Goal: Obtain resource: Obtain resource

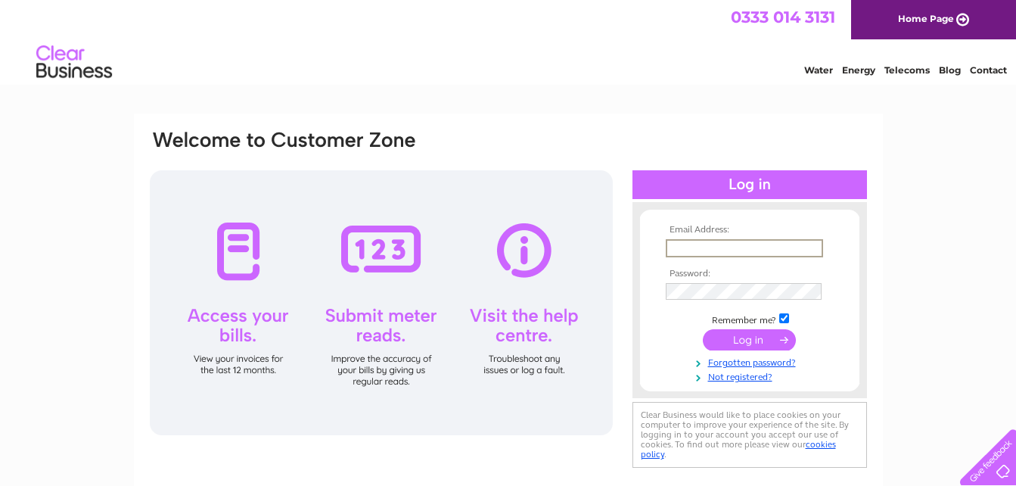
click at [684, 250] on input "text" at bounding box center [744, 248] width 157 height 18
type input "mcleanjoyce5@aol.com"
click at [754, 344] on input "submit" at bounding box center [749, 338] width 93 height 21
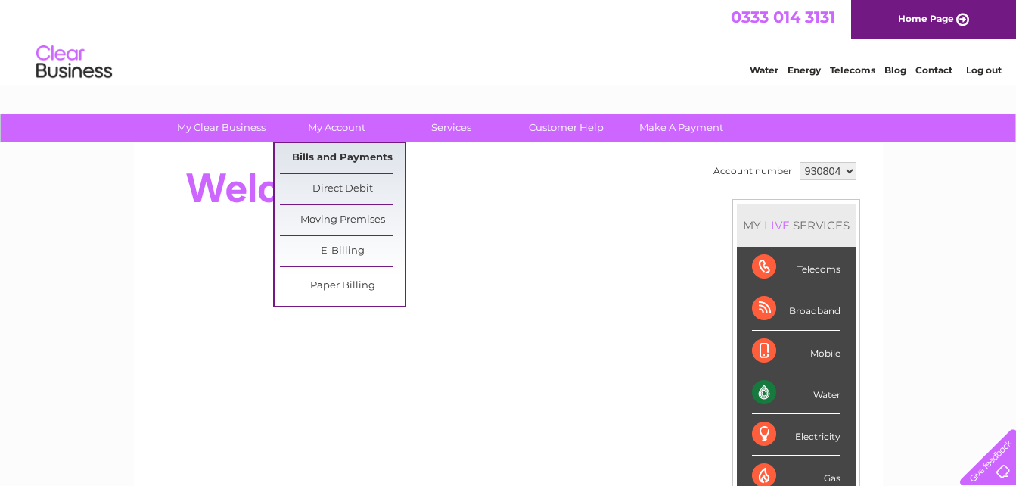
click at [335, 156] on link "Bills and Payments" at bounding box center [342, 158] width 125 height 30
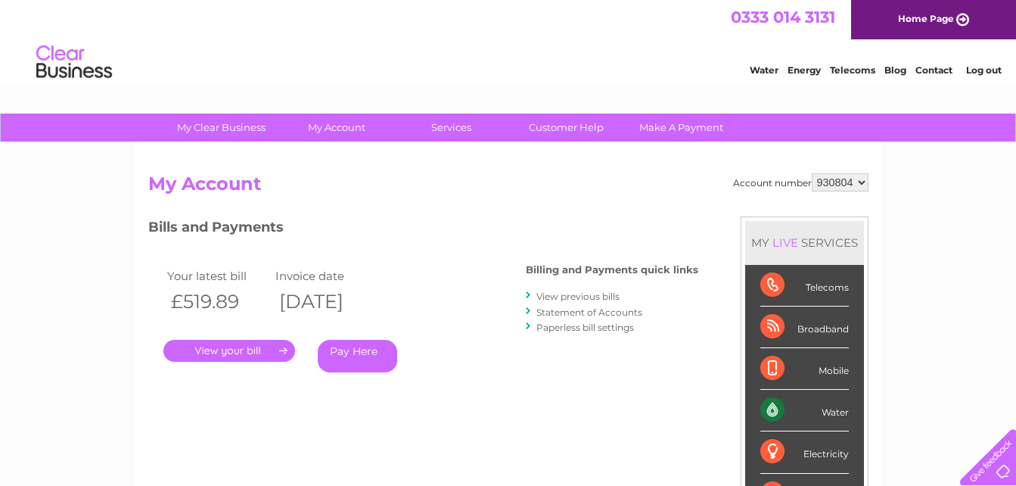
click at [241, 352] on link "." at bounding box center [229, 351] width 132 height 22
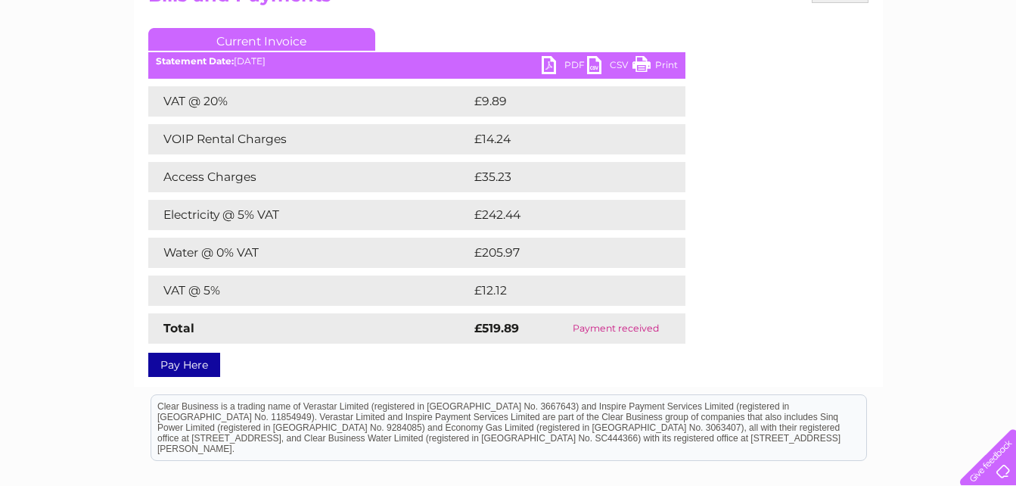
scroll to position [190, 0]
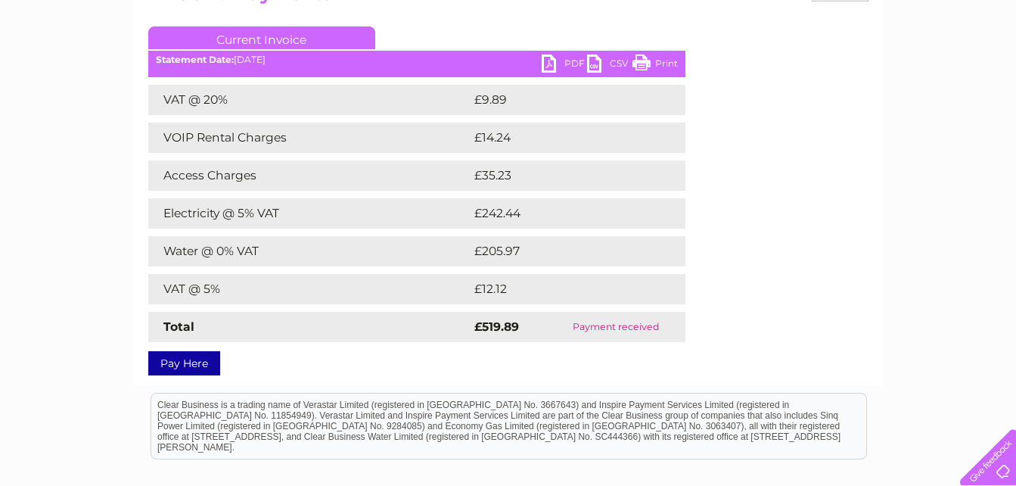
click at [183, 365] on link "Pay Here" at bounding box center [184, 363] width 72 height 24
click at [412, 359] on div "Pay Here" at bounding box center [416, 355] width 537 height 27
click at [659, 66] on link "Print" at bounding box center [654, 65] width 45 height 22
click at [657, 62] on link "Print" at bounding box center [654, 65] width 45 height 22
click at [663, 64] on link "Print" at bounding box center [654, 65] width 45 height 22
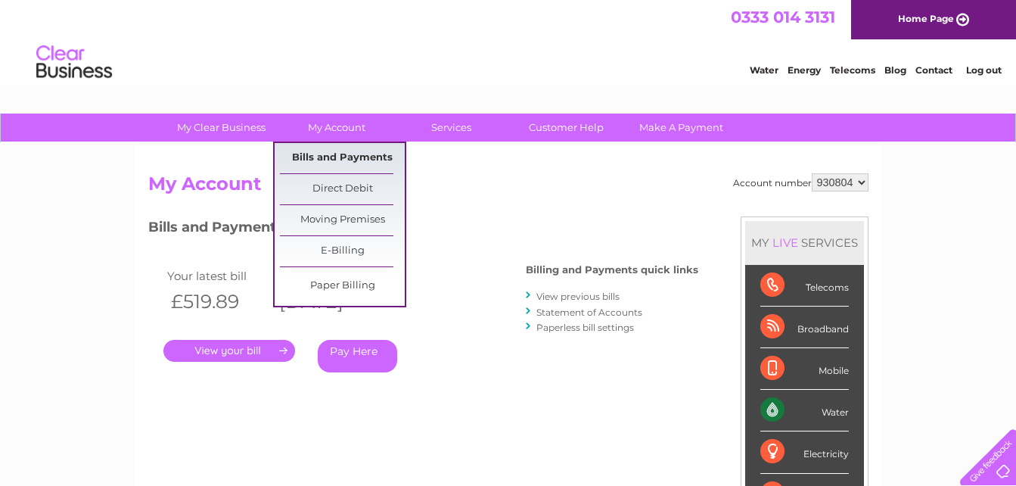
click at [364, 160] on link "Bills and Payments" at bounding box center [342, 158] width 125 height 30
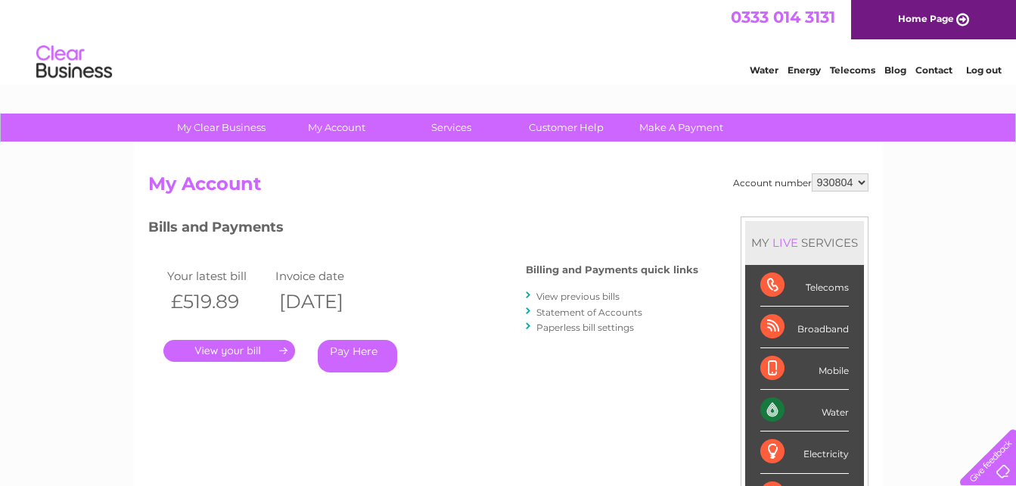
click at [576, 297] on link "View previous bills" at bounding box center [577, 295] width 83 height 11
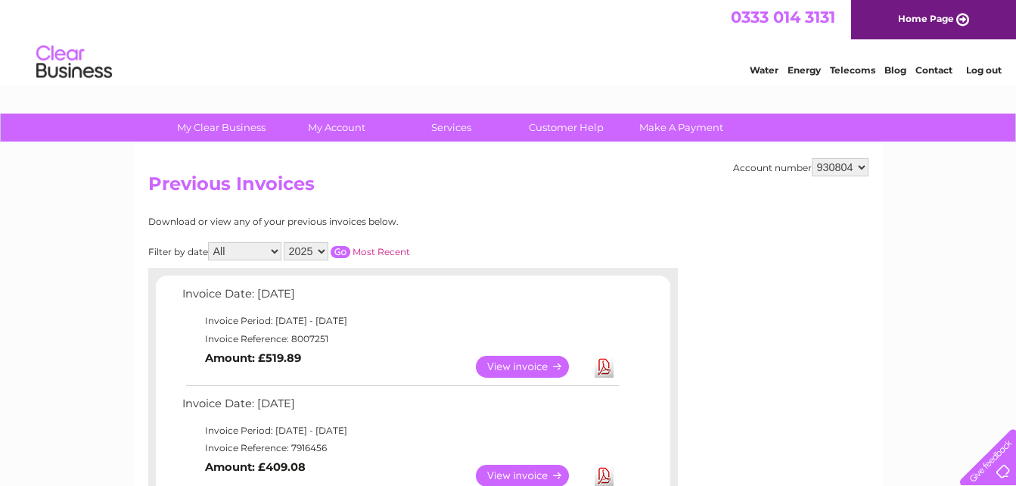
click at [531, 470] on link "View" at bounding box center [531, 475] width 111 height 22
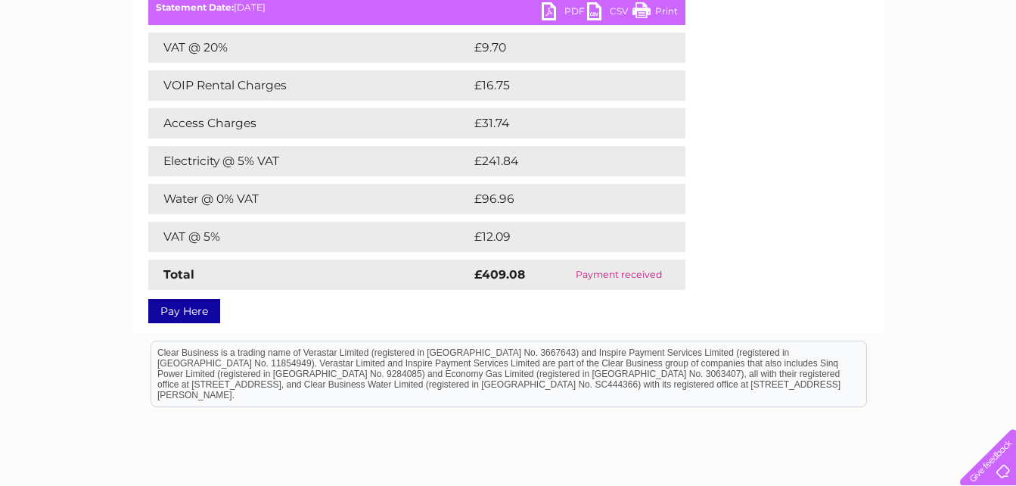
scroll to position [247, 0]
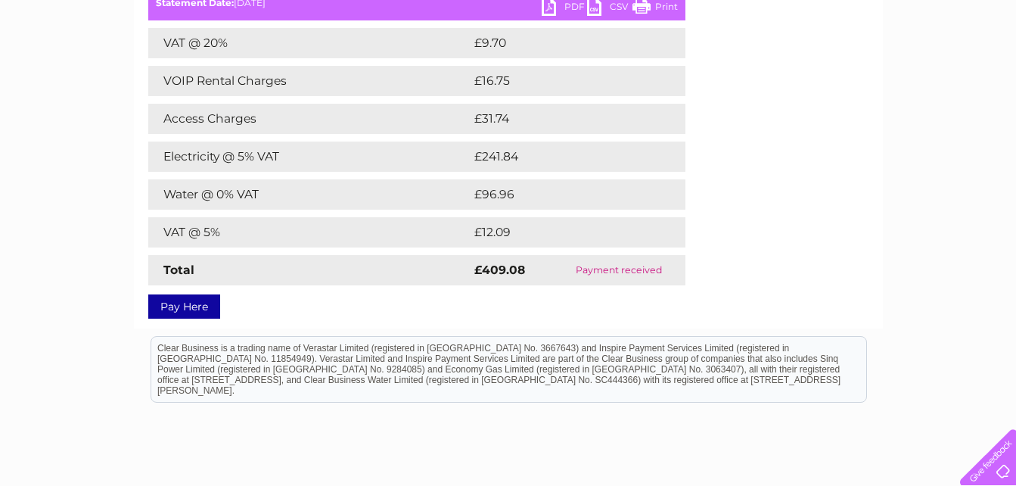
drag, startPoint x: 1023, startPoint y: 202, endPoint x: 854, endPoint y: 10, distance: 256.2
click at [661, 8] on link "Print" at bounding box center [654, 9] width 45 height 22
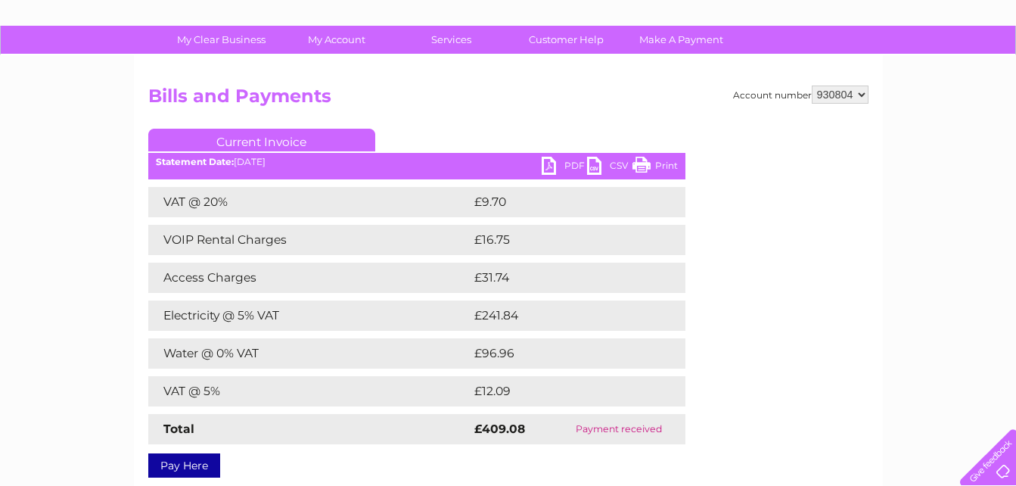
scroll to position [84, 0]
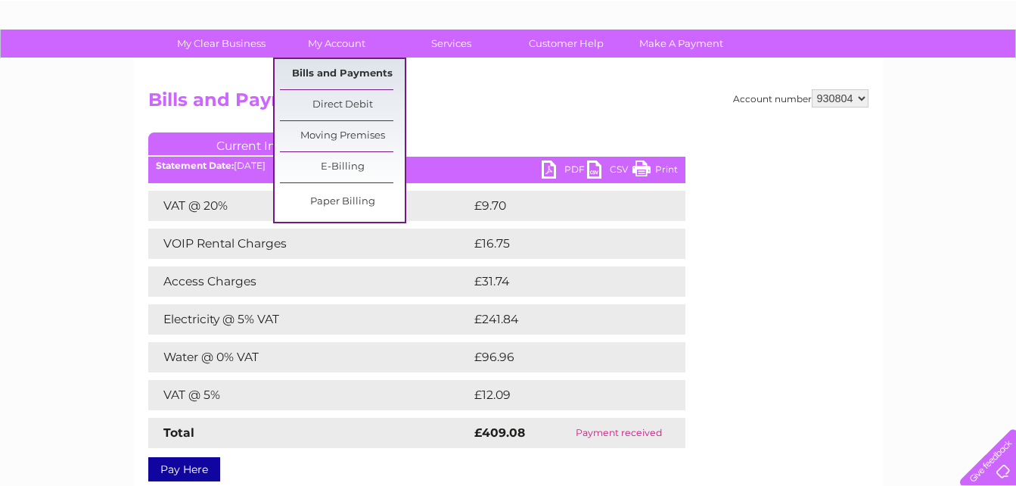
click at [368, 67] on link "Bills and Payments" at bounding box center [342, 74] width 125 height 30
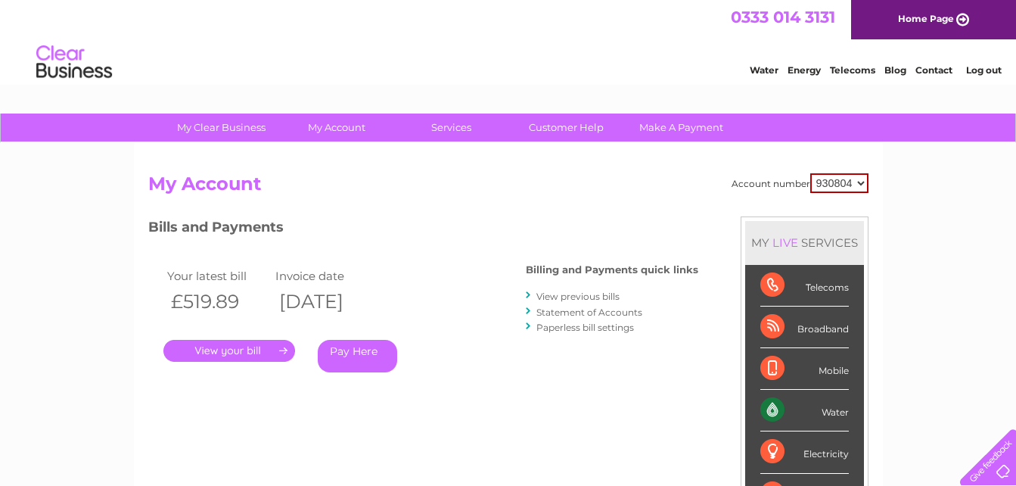
click at [620, 294] on link "View previous bills" at bounding box center [577, 295] width 83 height 11
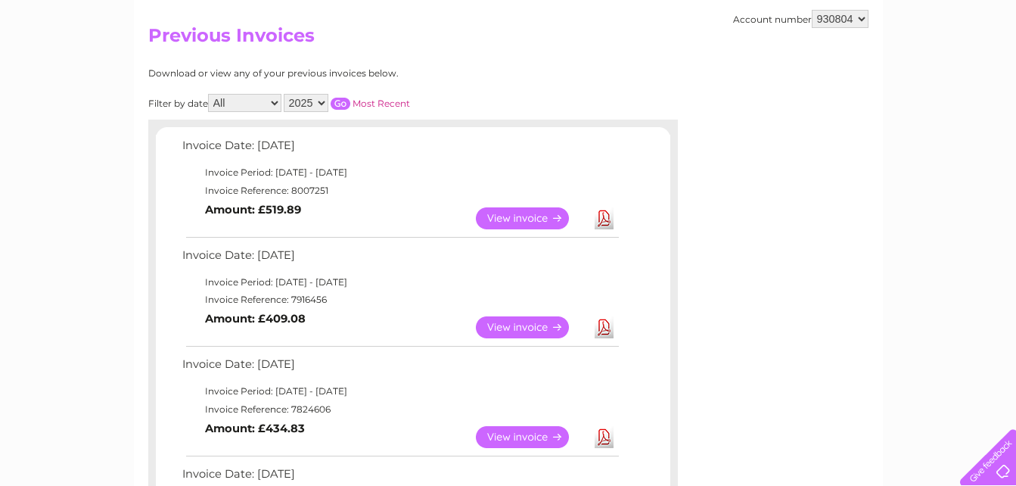
scroll to position [226, 0]
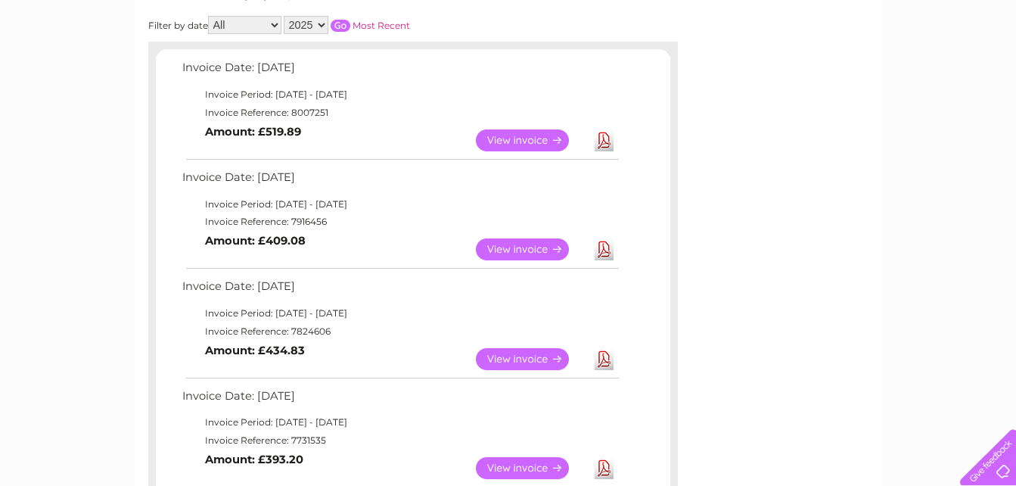
click at [515, 360] on link "View" at bounding box center [531, 359] width 111 height 22
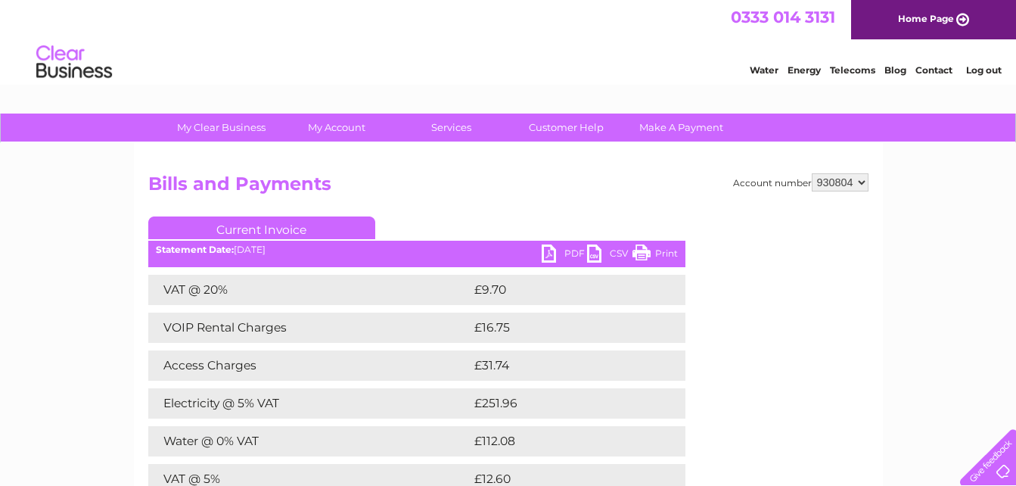
click at [670, 254] on link "Print" at bounding box center [654, 255] width 45 height 22
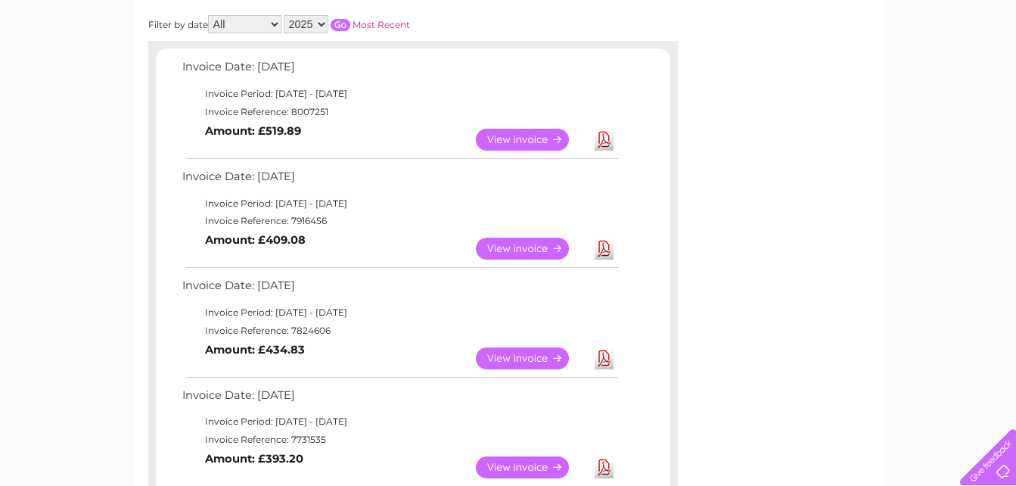
click at [534, 465] on link "View" at bounding box center [531, 467] width 111 height 22
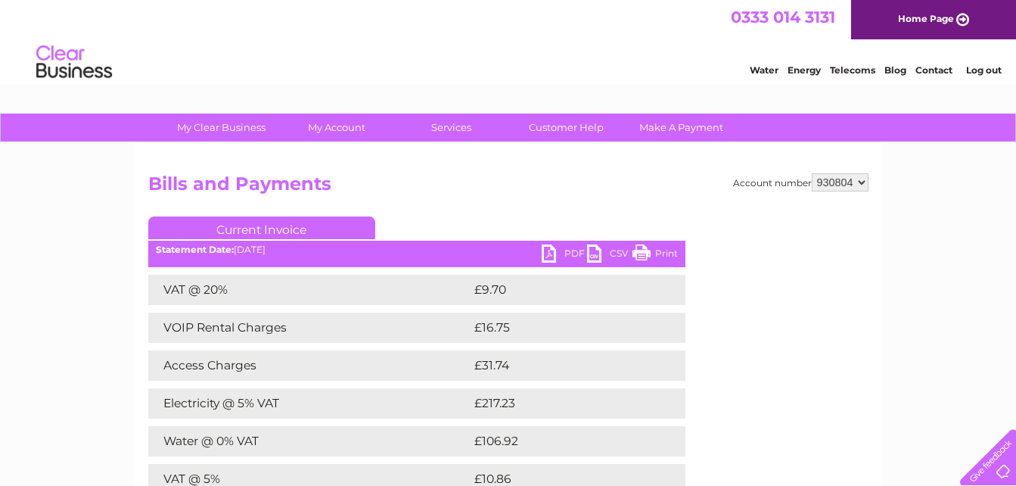
click at [662, 255] on link "Print" at bounding box center [654, 255] width 45 height 22
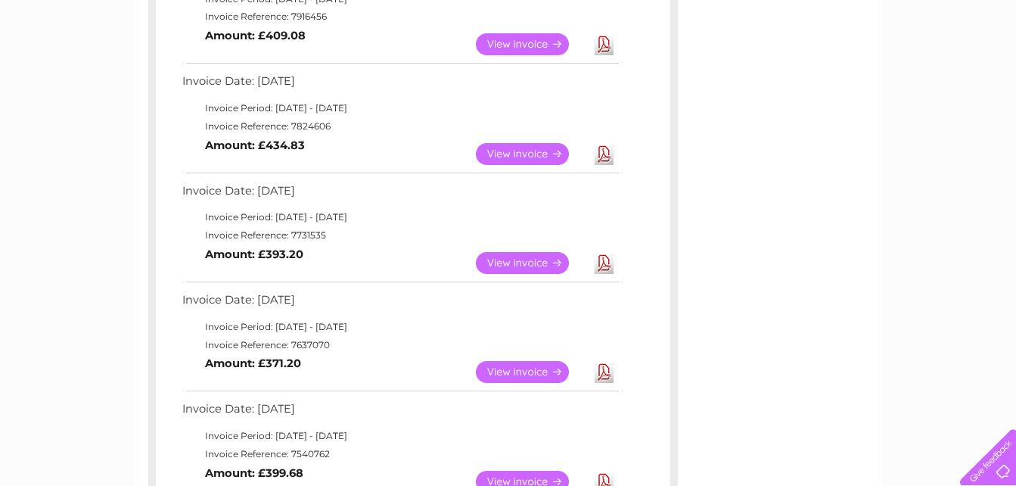
scroll to position [456, 0]
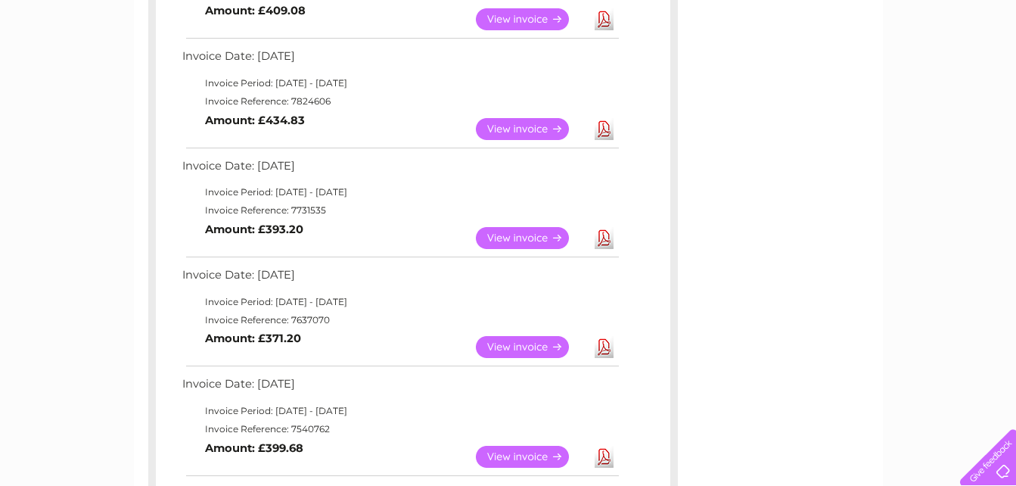
click at [520, 346] on link "View" at bounding box center [531, 347] width 111 height 22
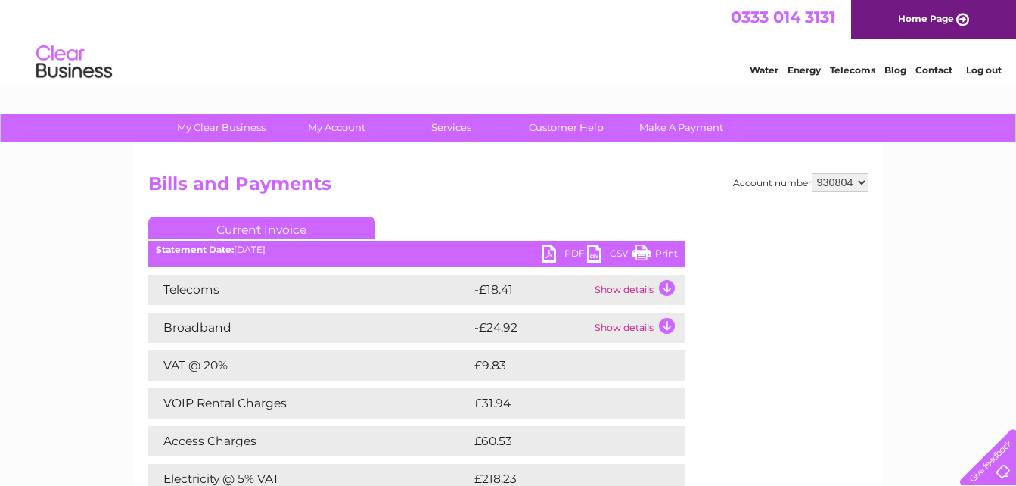
click at [666, 251] on link "Print" at bounding box center [654, 255] width 45 height 22
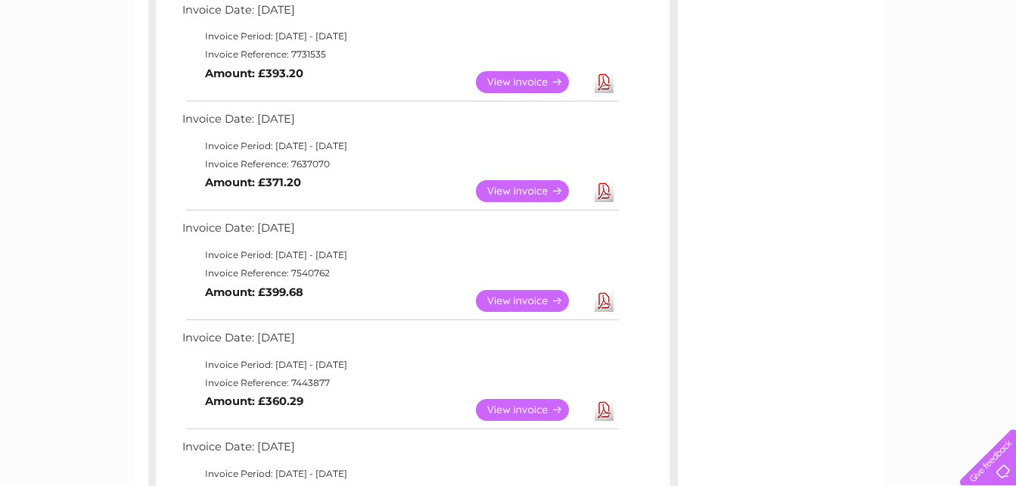
scroll to position [738, 0]
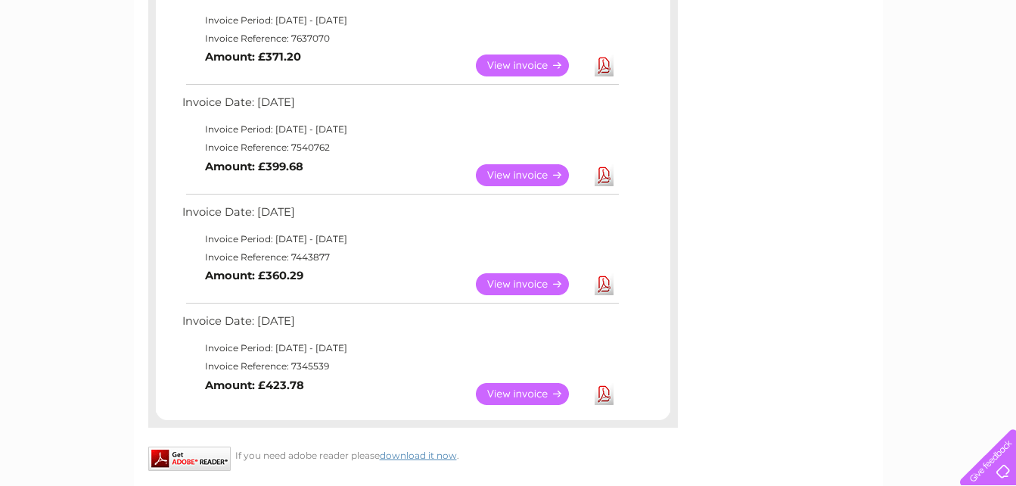
click at [521, 172] on link "View" at bounding box center [531, 175] width 111 height 22
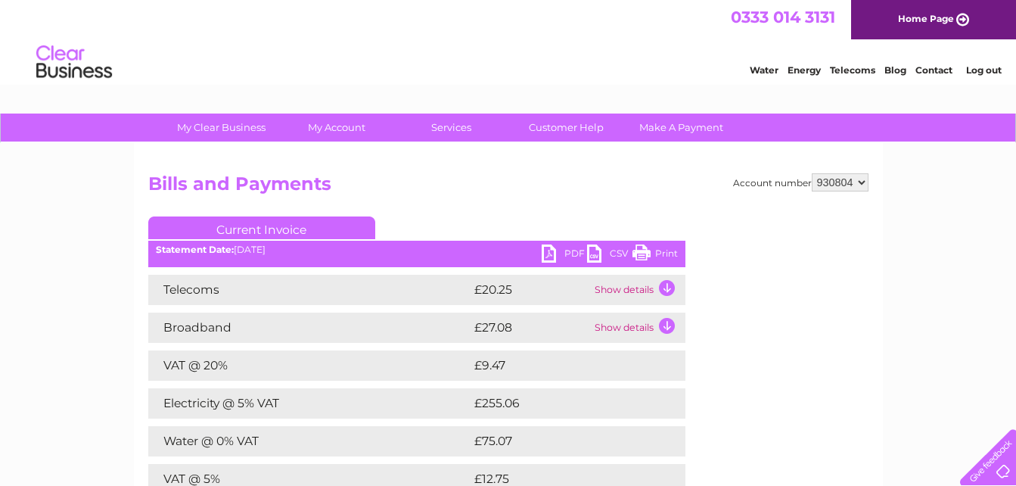
click at [674, 250] on link "Print" at bounding box center [654, 255] width 45 height 22
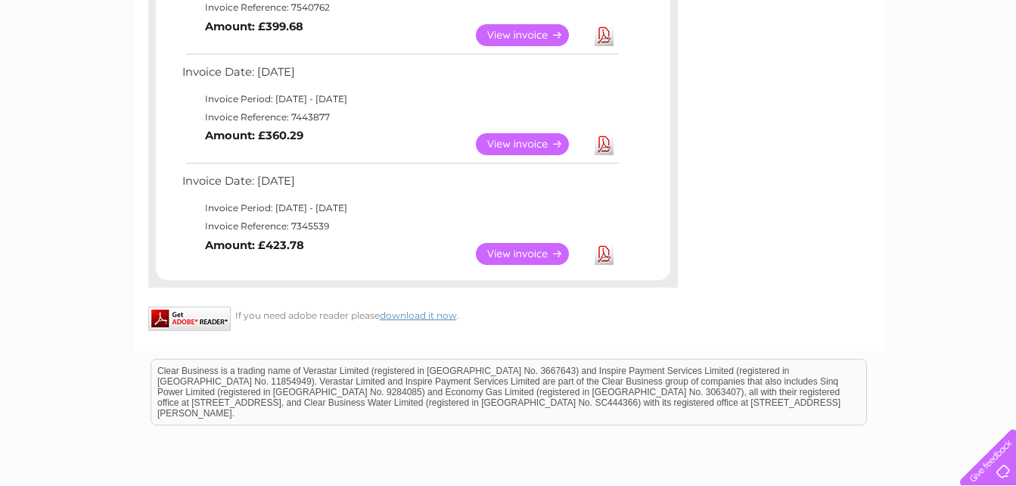
scroll to position [875, 0]
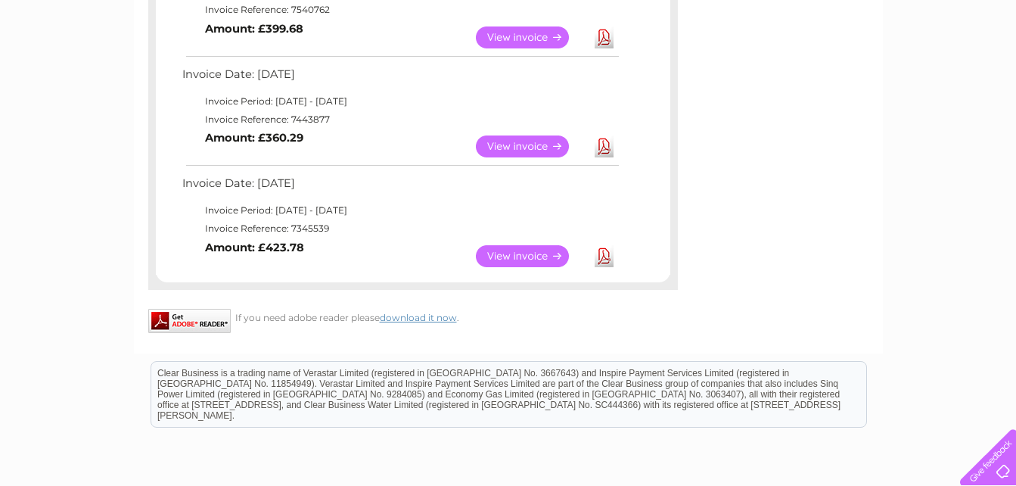
click at [502, 148] on link "View" at bounding box center [531, 146] width 111 height 22
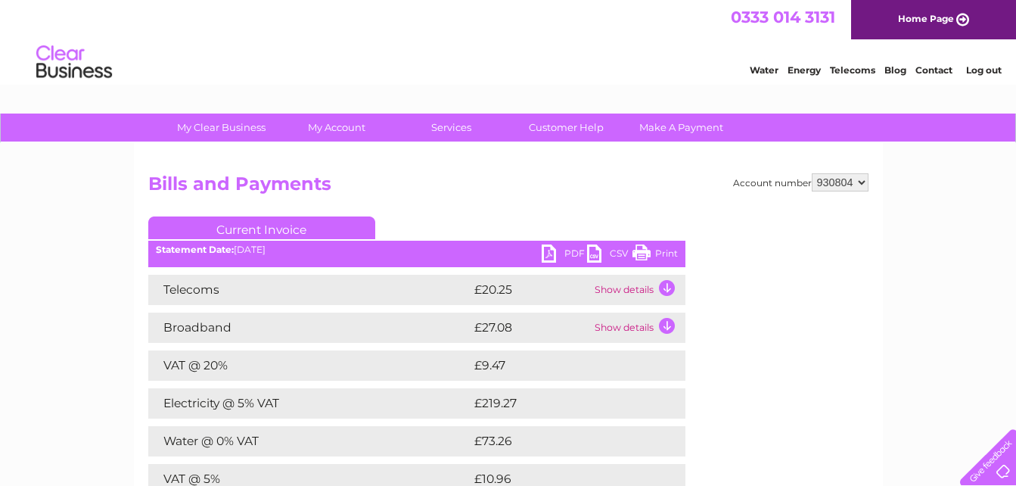
click at [662, 253] on link "Print" at bounding box center [654, 255] width 45 height 22
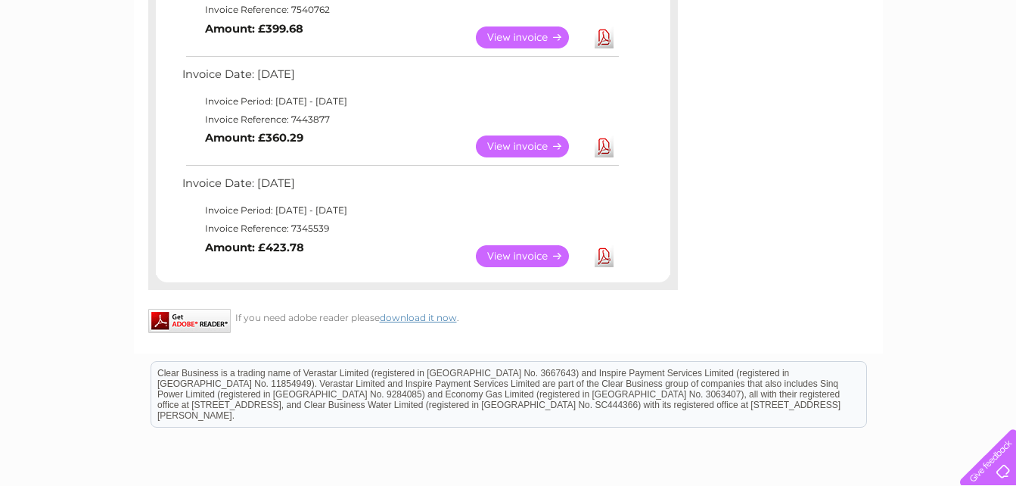
click at [519, 258] on link "View" at bounding box center [531, 256] width 111 height 22
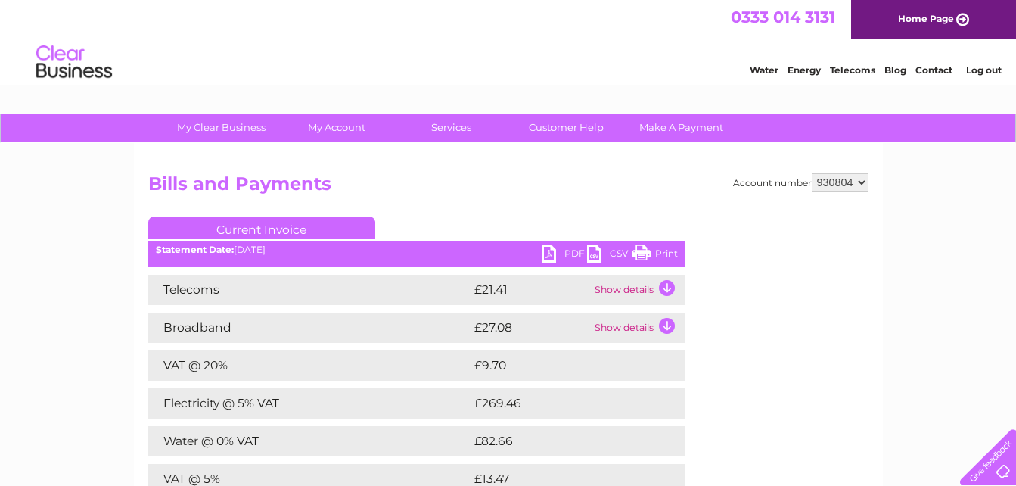
click at [671, 247] on link "Print" at bounding box center [654, 255] width 45 height 22
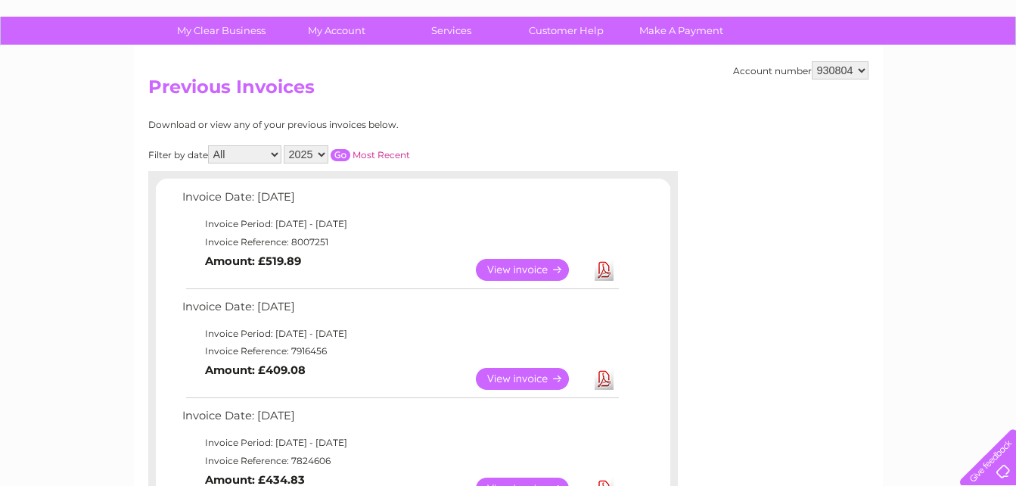
scroll to position [101, 0]
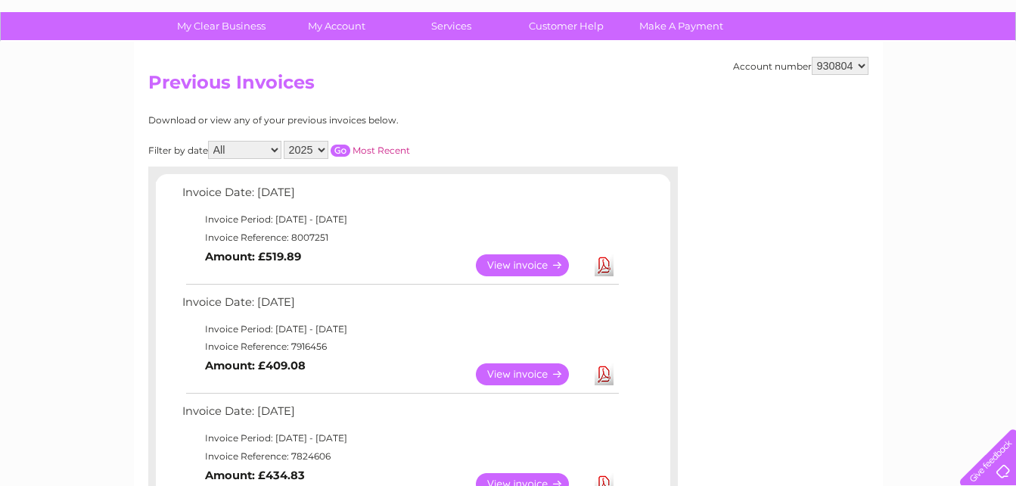
click at [321, 146] on select "2025 2024 2023 2022" at bounding box center [306, 150] width 45 height 18
select select "2024"
click at [285, 141] on select "2025 2024 2023 2022" at bounding box center [306, 150] width 45 height 18
click at [376, 151] on link "Most Recent" at bounding box center [381, 149] width 57 height 11
click at [340, 147] on input "button" at bounding box center [341, 150] width 20 height 12
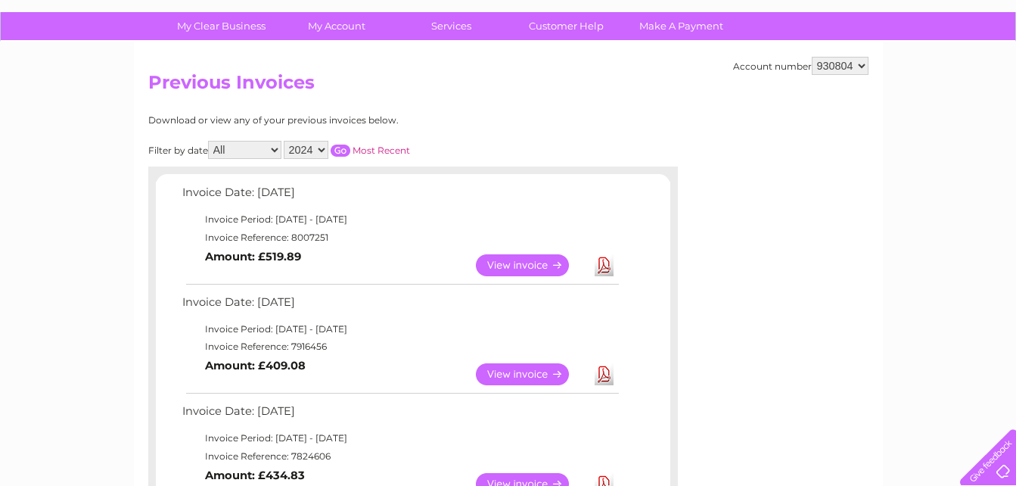
click at [338, 148] on input "button" at bounding box center [341, 150] width 20 height 12
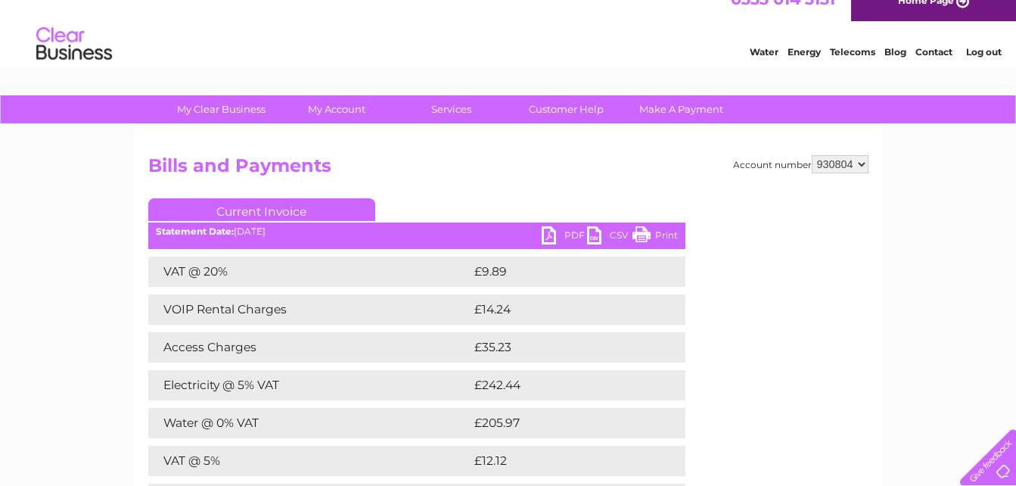
scroll to position [3, 0]
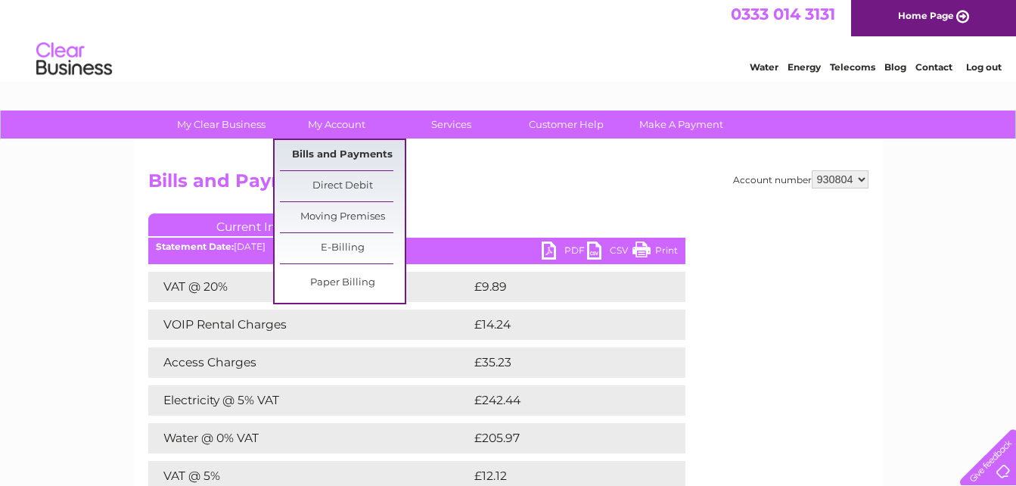
click at [349, 152] on link "Bills and Payments" at bounding box center [342, 155] width 125 height 30
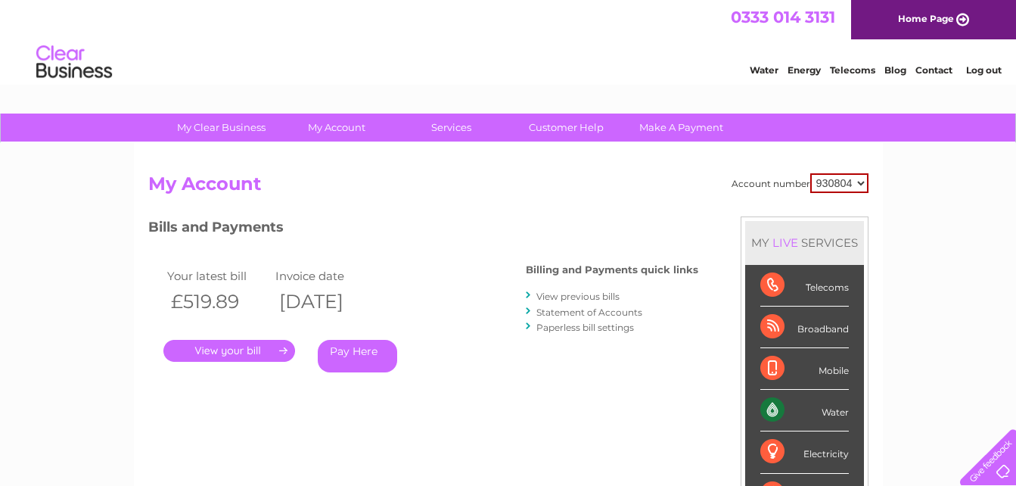
click at [595, 295] on link "View previous bills" at bounding box center [577, 295] width 83 height 11
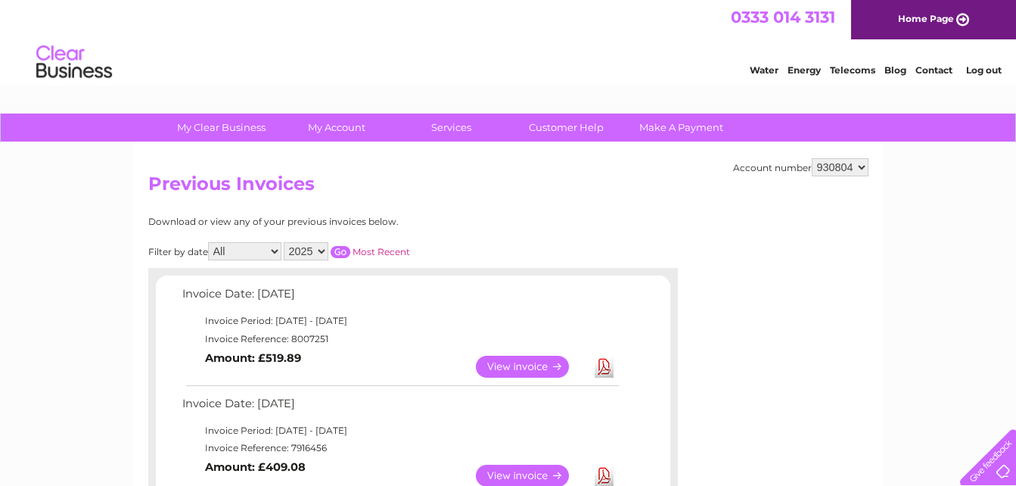
click at [324, 247] on select "2025 2024 2023 2022" at bounding box center [306, 251] width 45 height 18
select select "2024"
click at [285, 242] on select "2025 2024 2023 2022" at bounding box center [306, 251] width 45 height 18
click at [341, 253] on input "button" at bounding box center [341, 252] width 20 height 12
click at [539, 362] on link "View" at bounding box center [531, 367] width 111 height 22
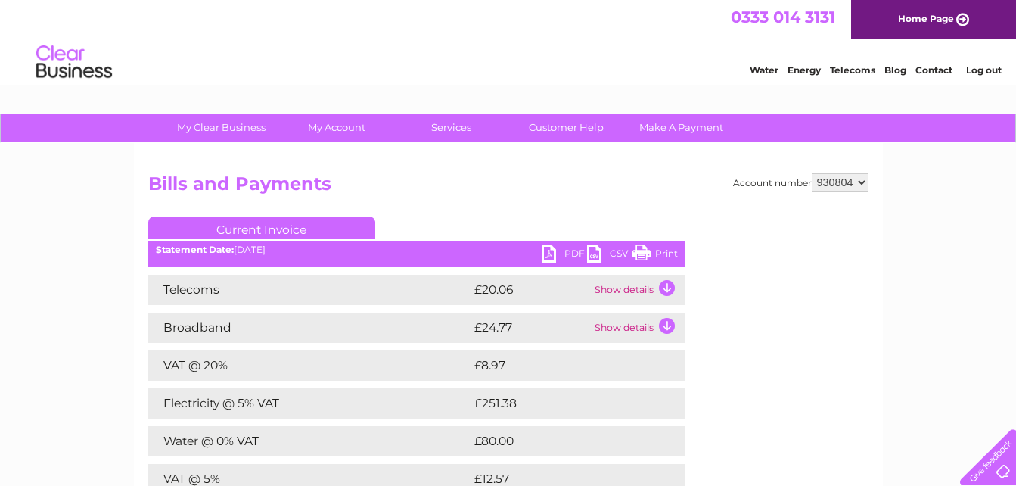
click at [652, 246] on link "Print" at bounding box center [654, 255] width 45 height 22
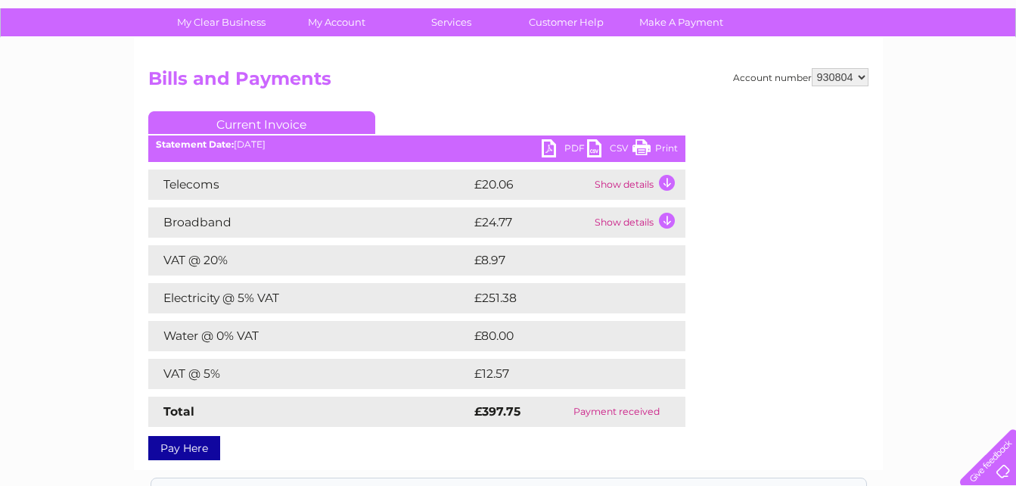
scroll to position [128, 0]
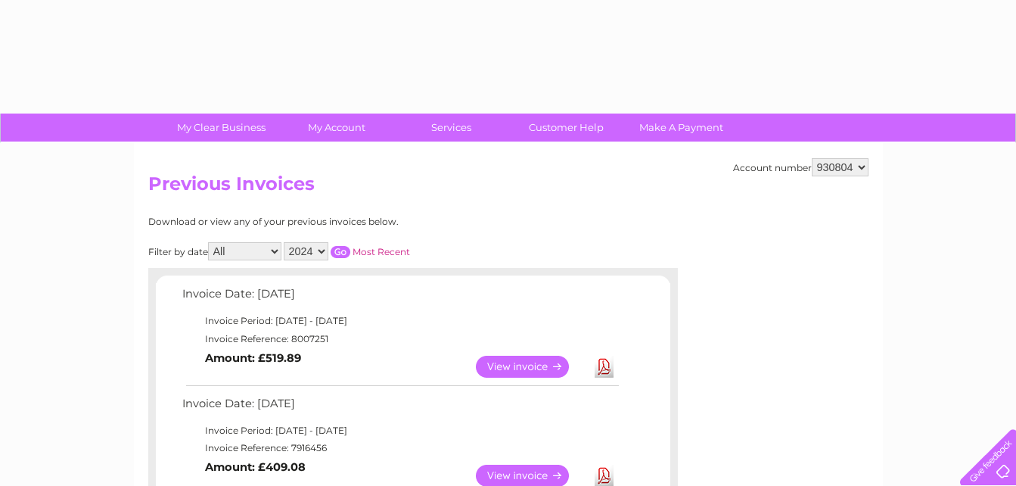
select select "2024"
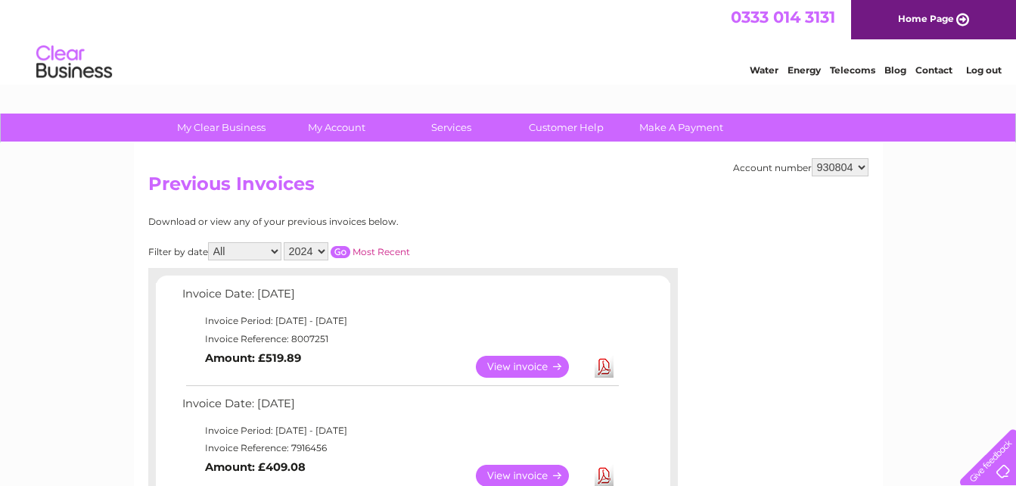
click at [502, 474] on link "View" at bounding box center [531, 475] width 111 height 22
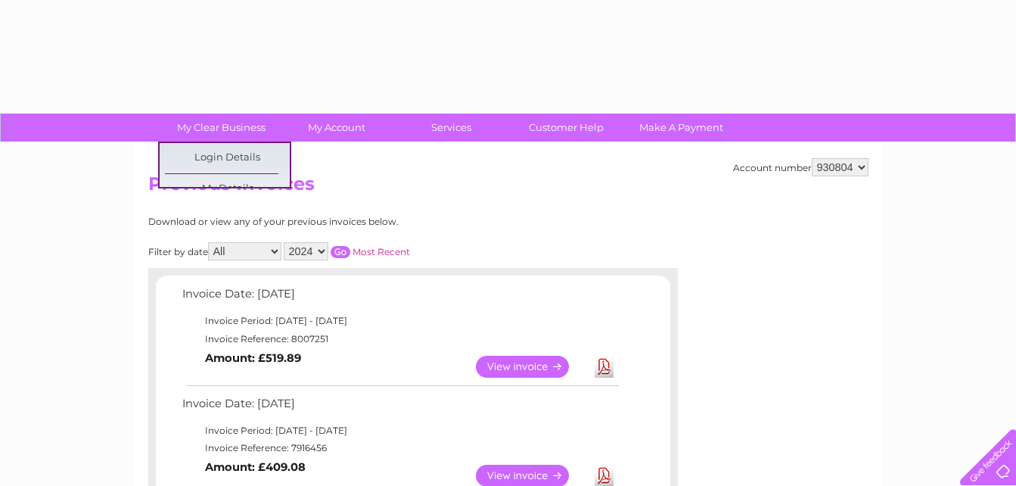
select select "2024"
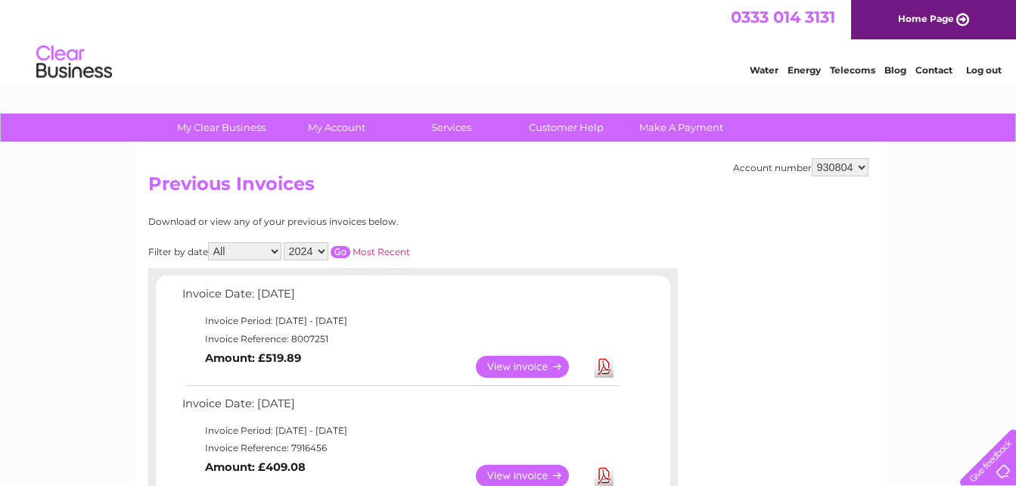
click at [343, 252] on input "button" at bounding box center [341, 252] width 20 height 12
click at [499, 478] on link "View" at bounding box center [531, 475] width 111 height 22
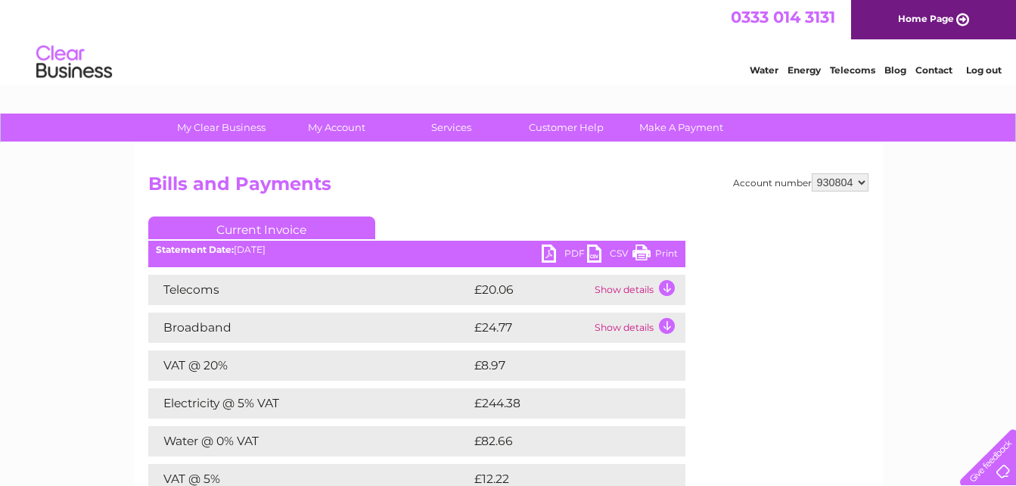
click at [663, 252] on link "Print" at bounding box center [654, 255] width 45 height 22
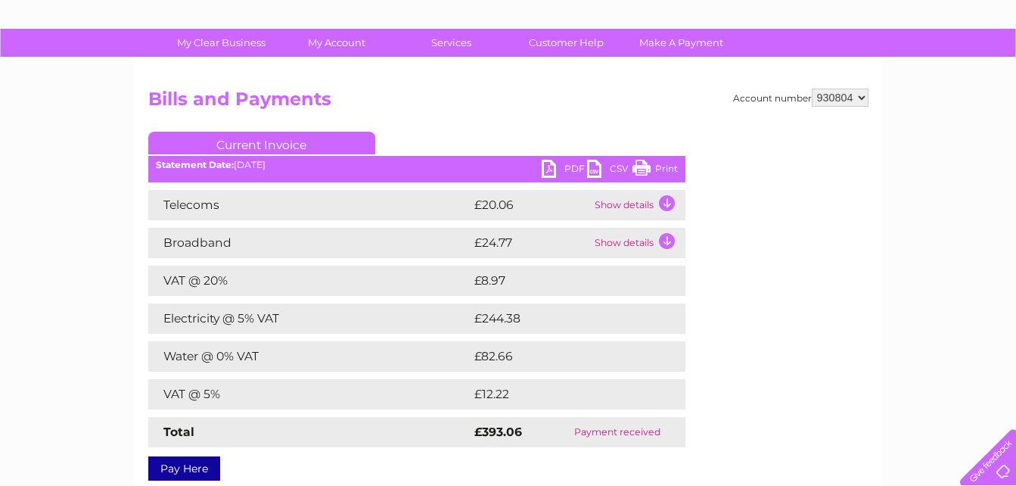
scroll to position [122, 0]
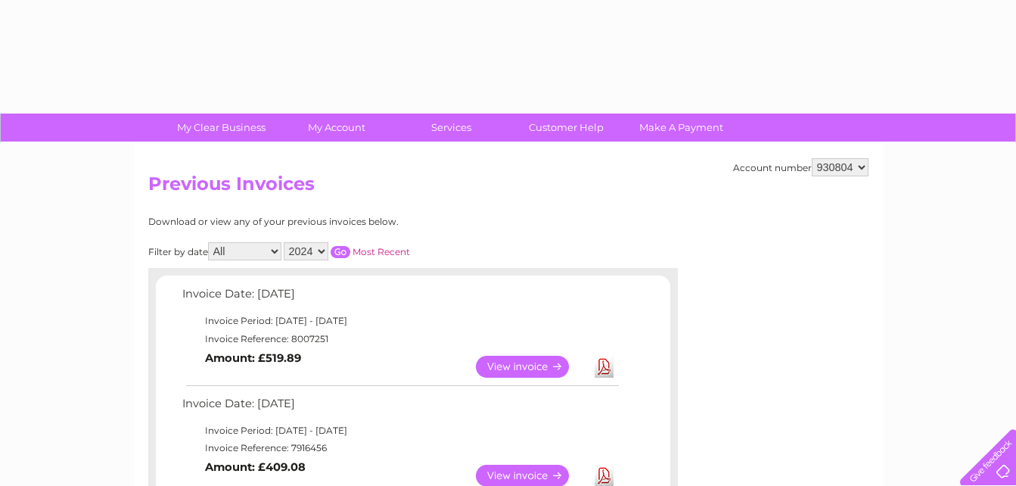
select select "2024"
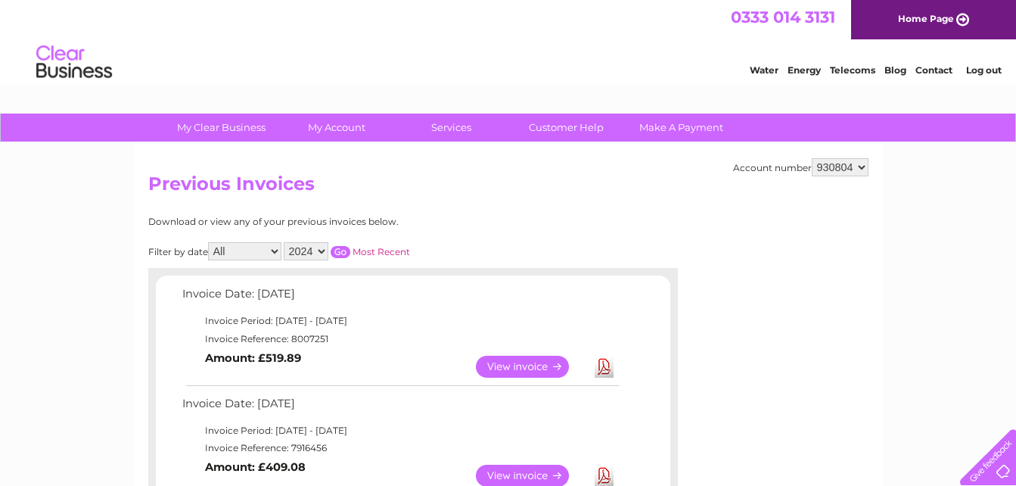
click at [340, 251] on input "button" at bounding box center [341, 252] width 20 height 12
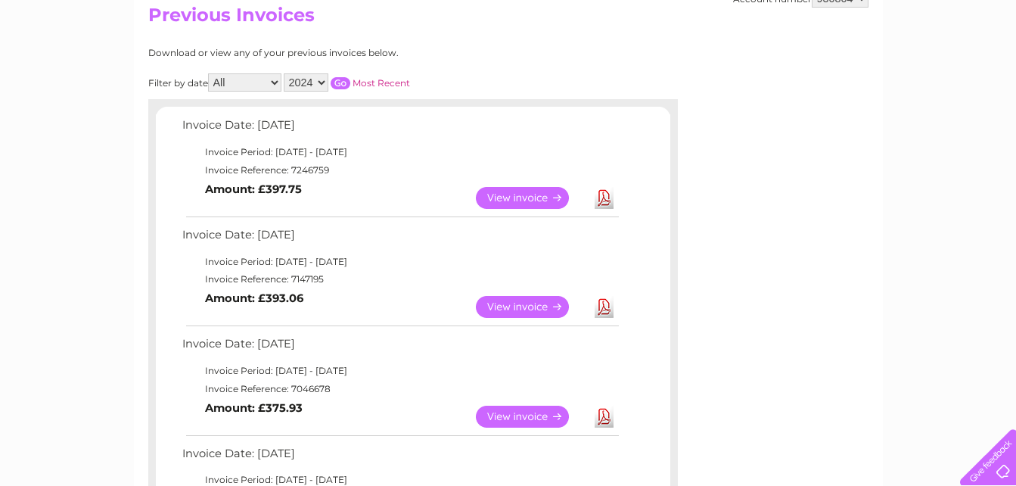
scroll to position [175, 0]
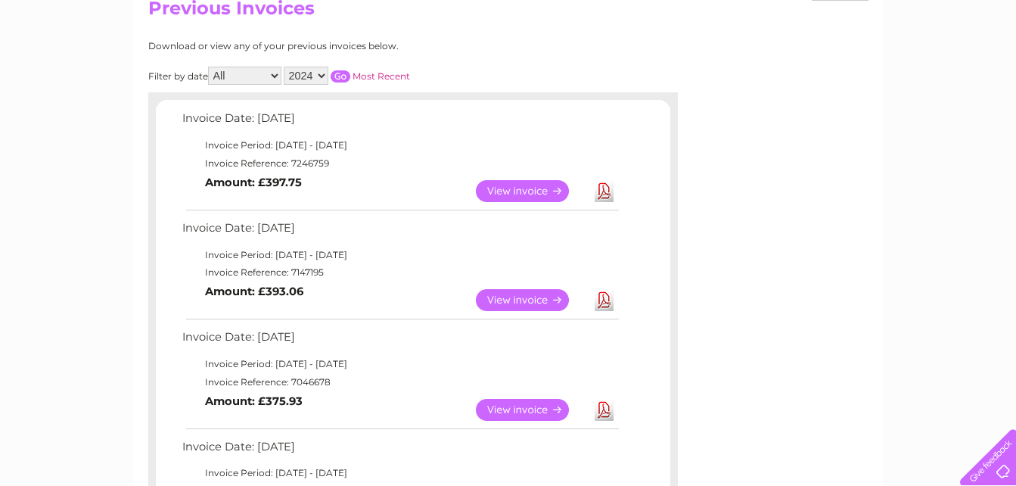
click at [539, 410] on link "View" at bounding box center [531, 410] width 111 height 22
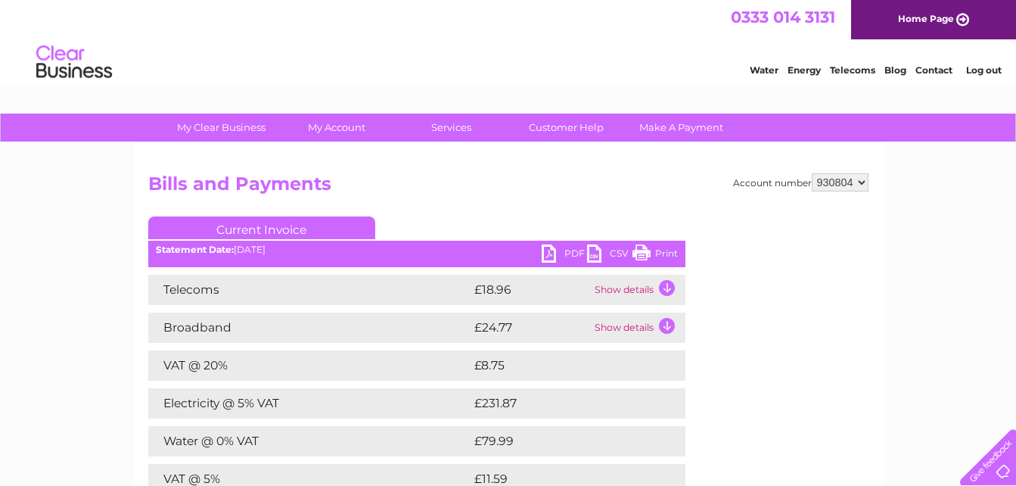
click at [654, 246] on link "Print" at bounding box center [654, 255] width 45 height 22
